Goal: Book appointment/travel/reservation

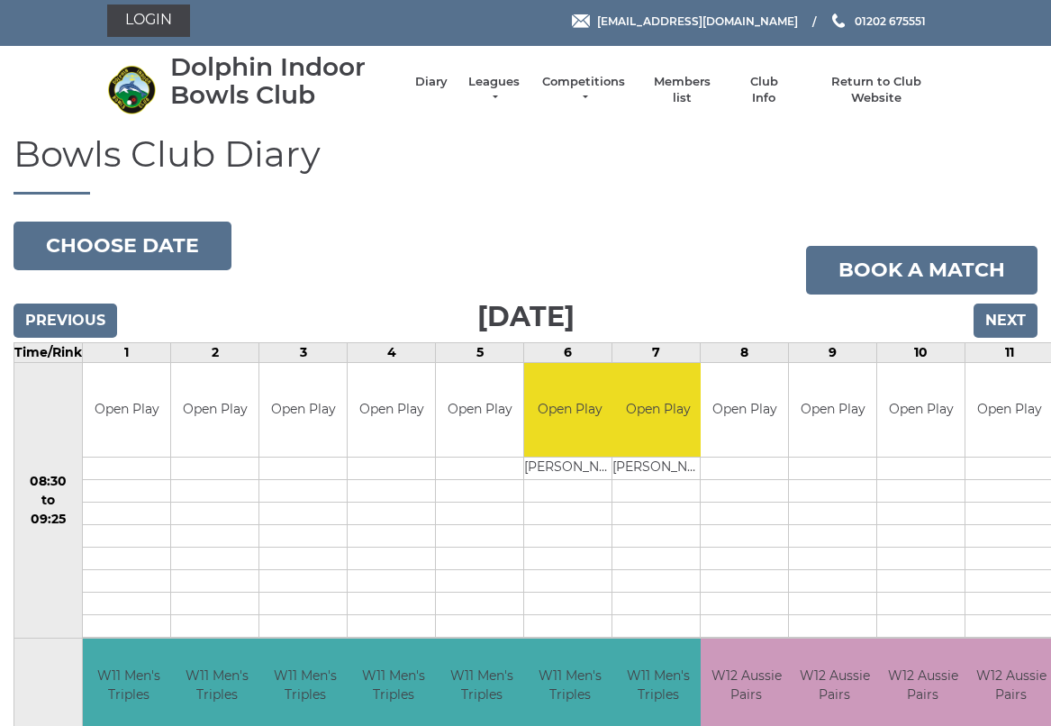
scroll to position [5, 0]
click at [1011, 318] on input "Next" at bounding box center [1006, 321] width 64 height 34
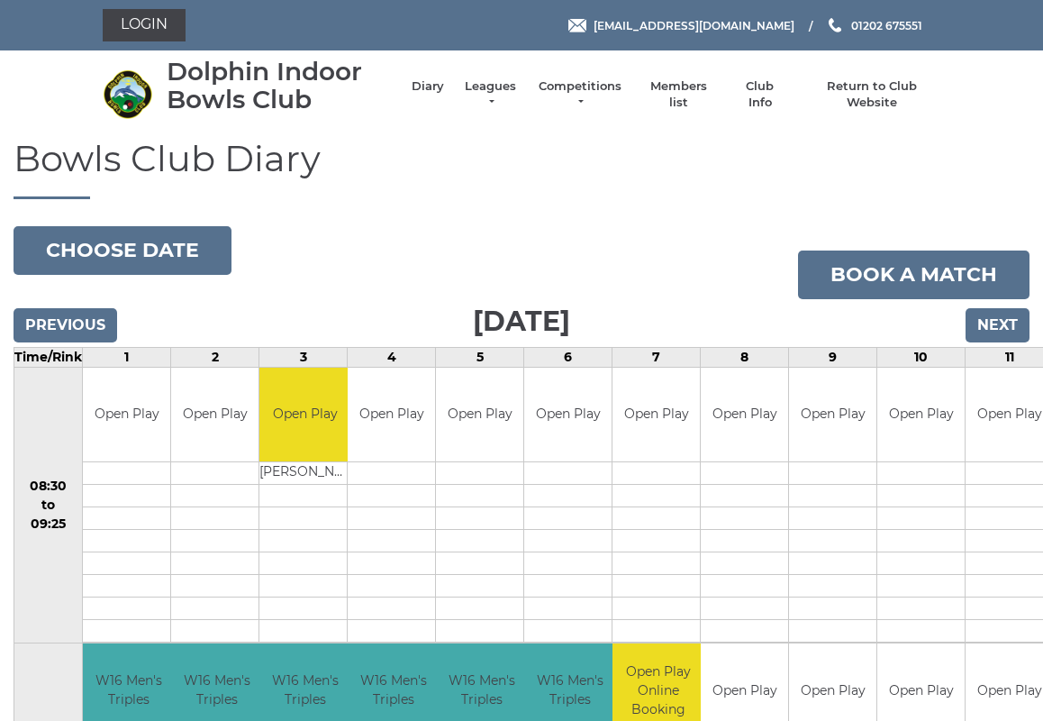
click at [65, 325] on input "Previous" at bounding box center [66, 325] width 104 height 34
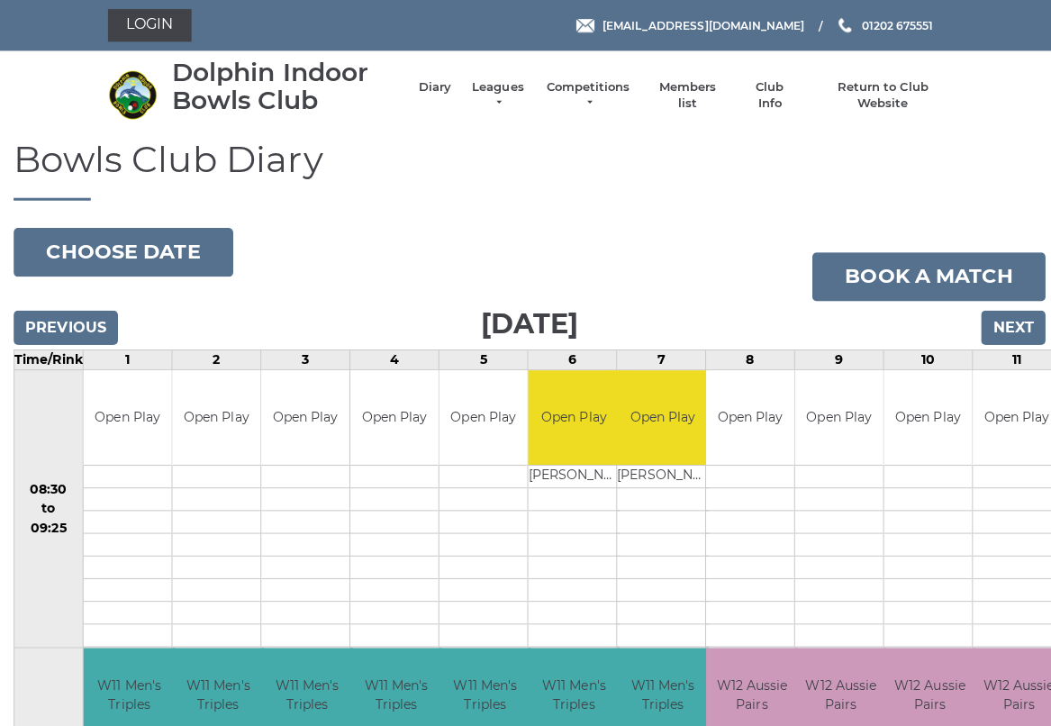
click at [57, 329] on input "Previous" at bounding box center [66, 325] width 104 height 34
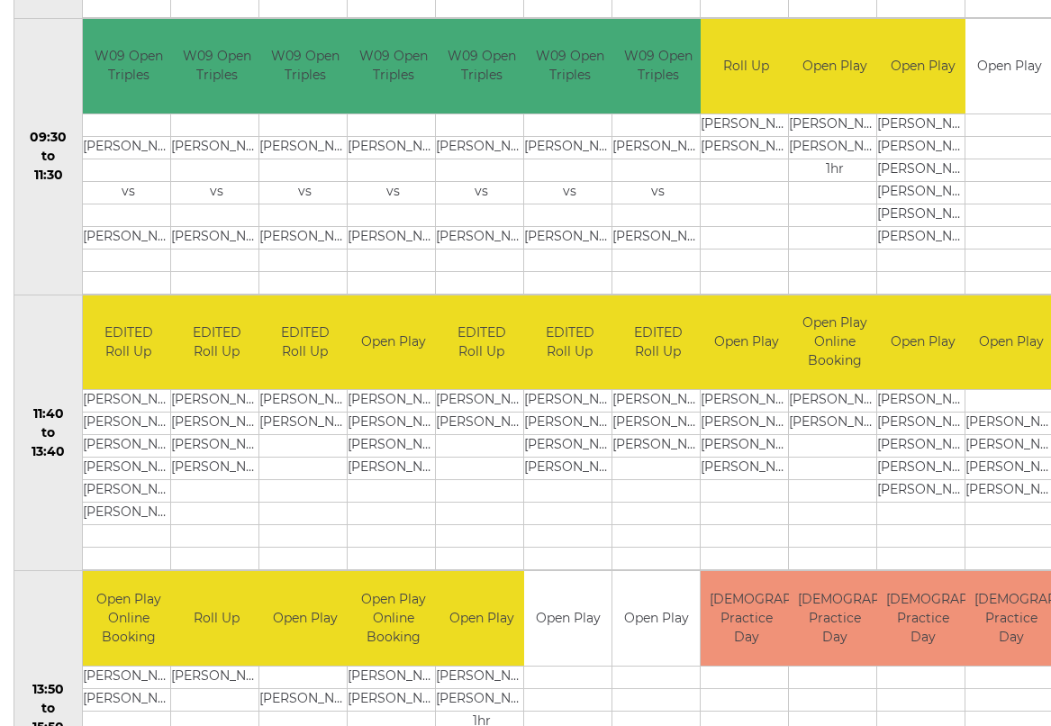
scroll to position [623, 0]
